Goal: Information Seeking & Learning: Learn about a topic

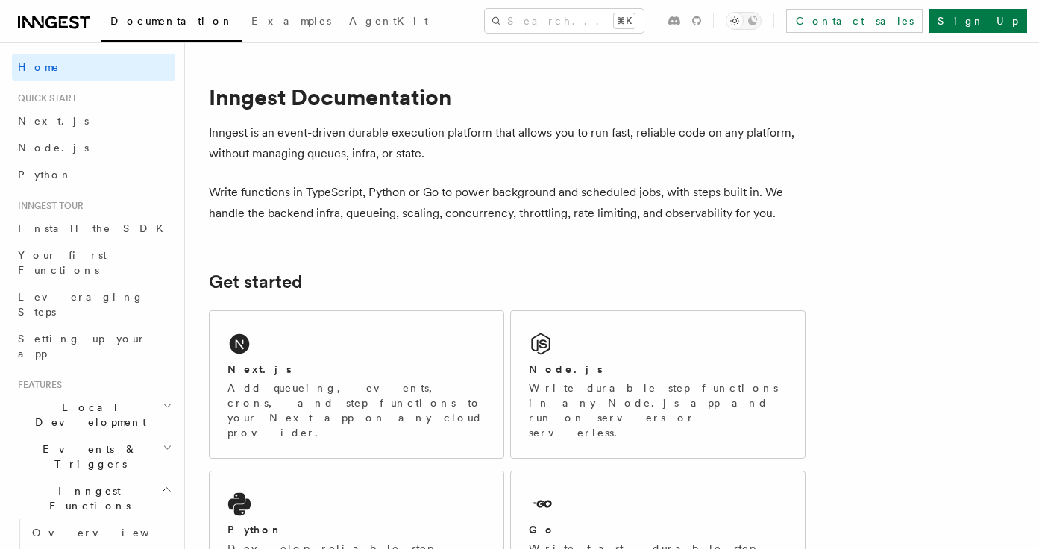
click at [328, 144] on p "Inngest is an event-driven durable execution platform that allows you to run fa…" at bounding box center [507, 143] width 597 height 42
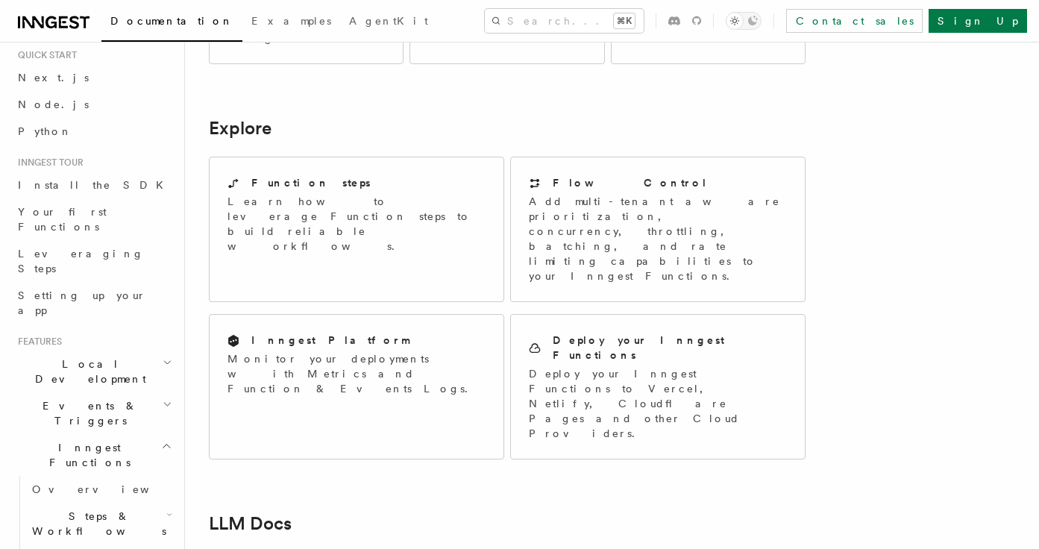
scroll to position [49, 0]
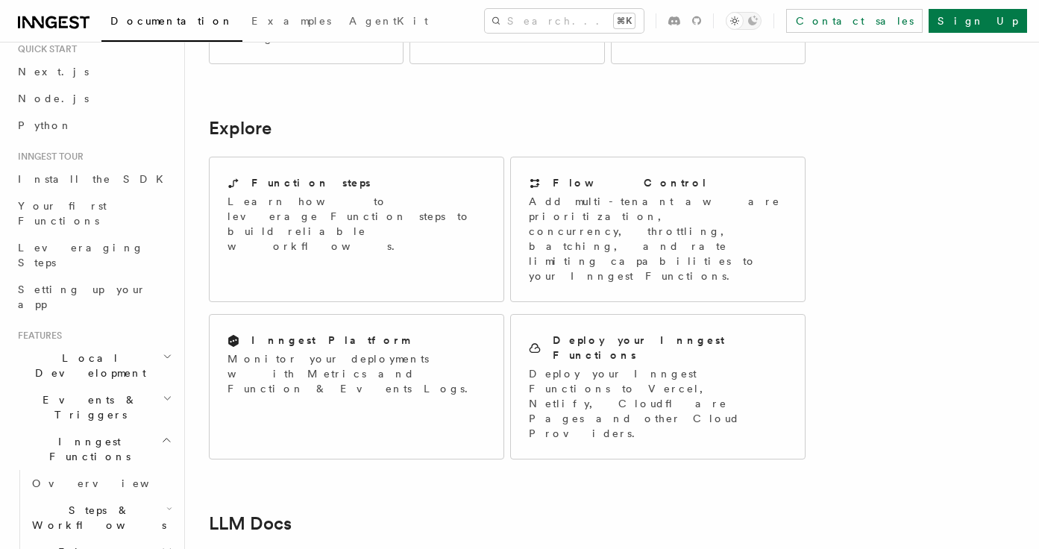
click at [101, 351] on span "Local Development" at bounding box center [87, 366] width 151 height 30
click at [97, 445] on span "Inngest Dev Server" at bounding box center [96, 458] width 128 height 27
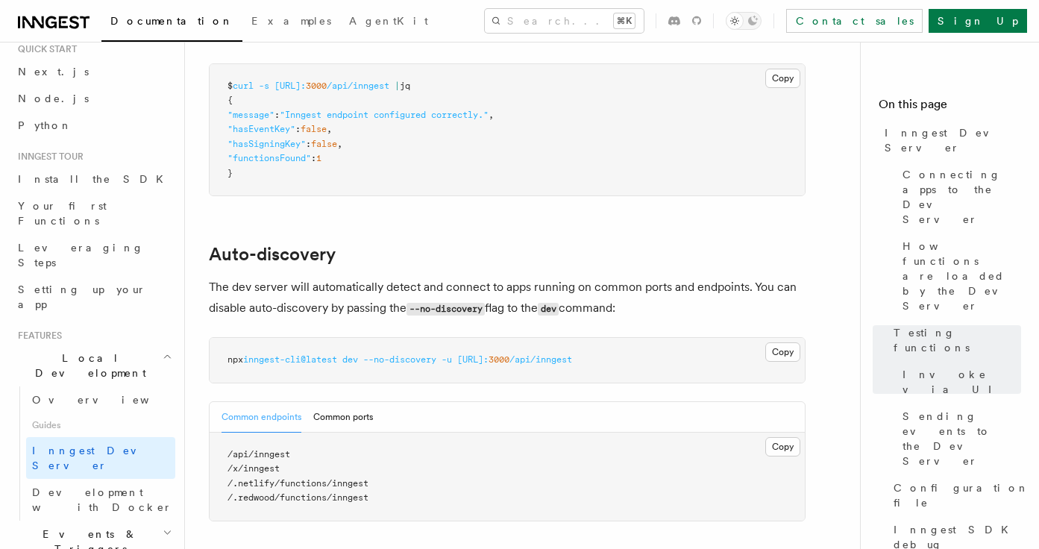
scroll to position [4028, 0]
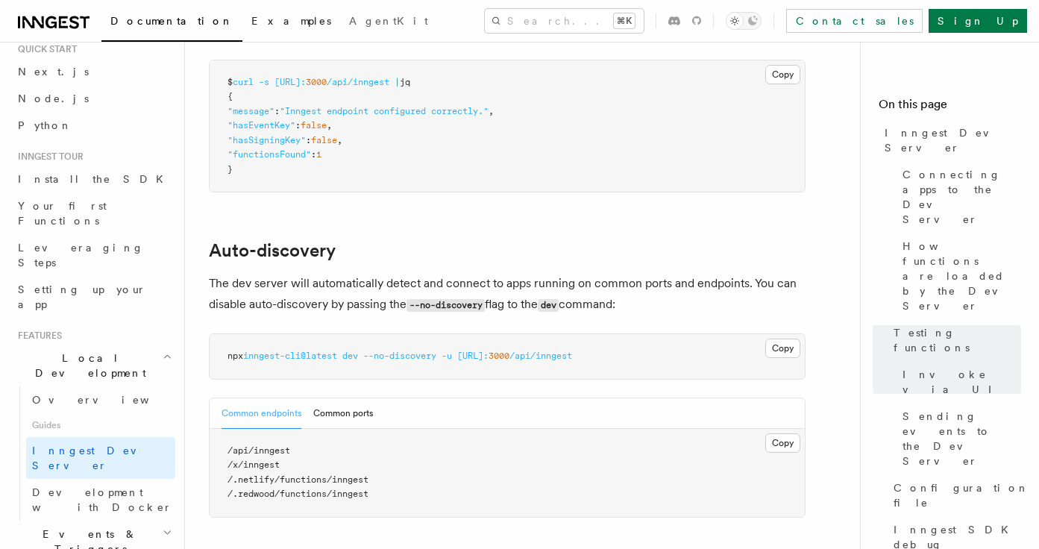
click at [251, 23] on span "Examples" at bounding box center [291, 21] width 80 height 12
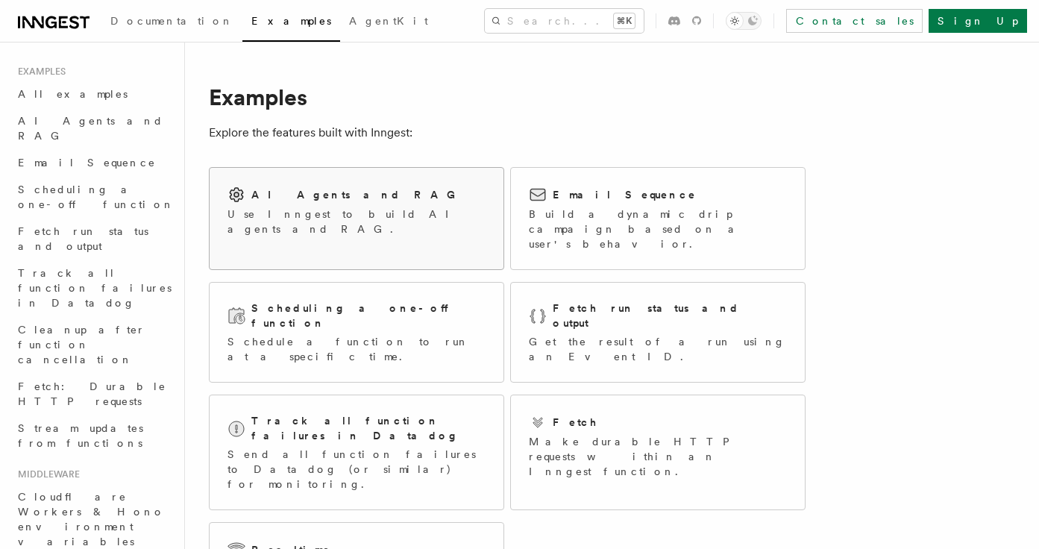
click at [301, 198] on h2 "AI Agents and RAG" at bounding box center [357, 194] width 212 height 15
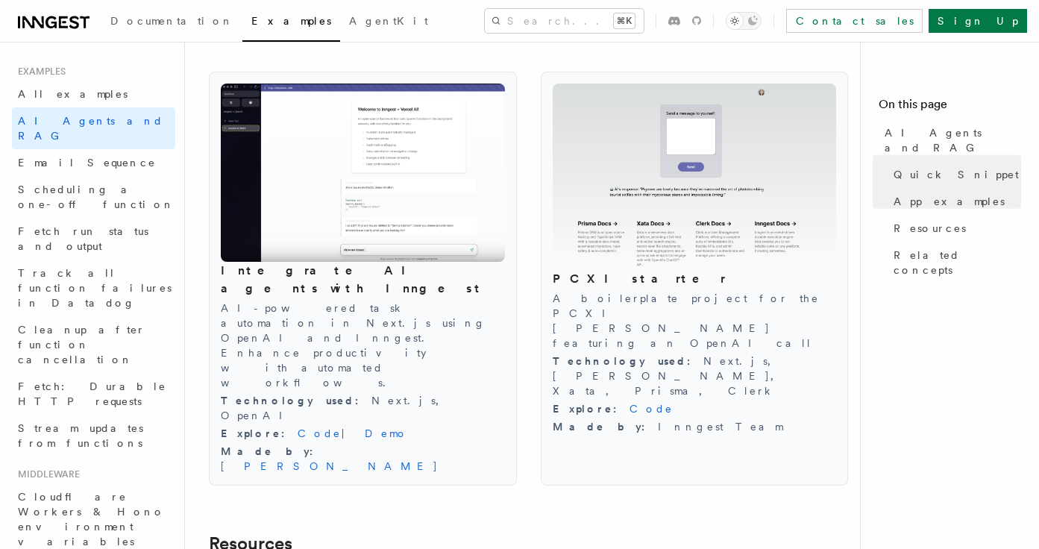
scroll to position [1755, 0]
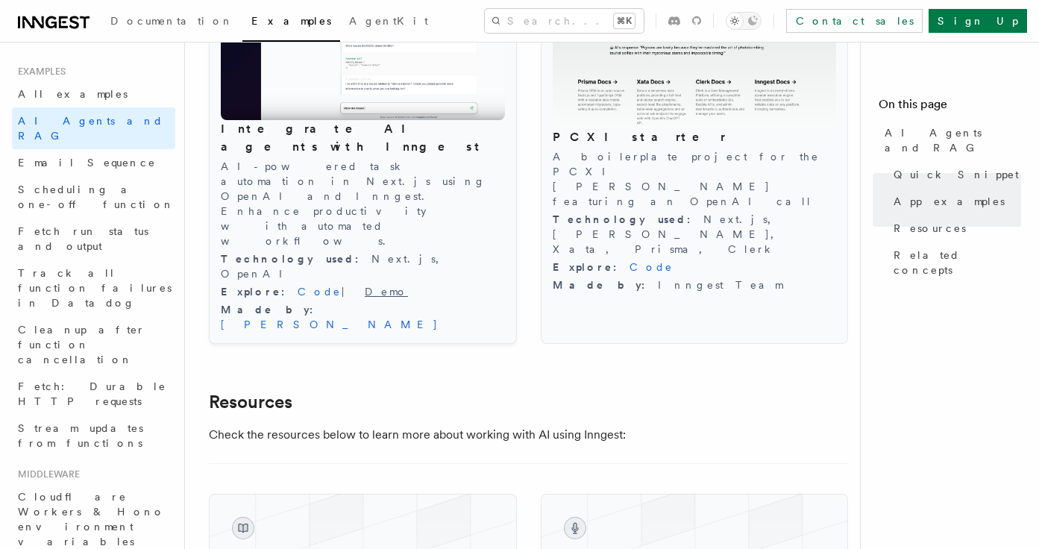
click at [365, 286] on link "Demo" at bounding box center [386, 292] width 43 height 12
